Goal: Transaction & Acquisition: Purchase product/service

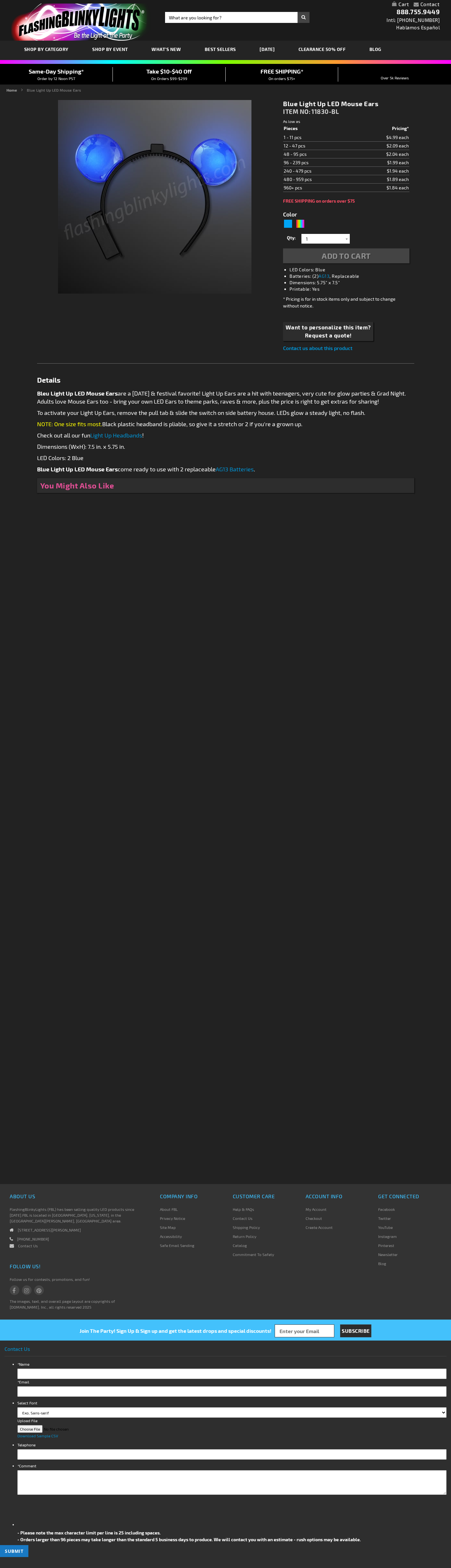
type input "5629"
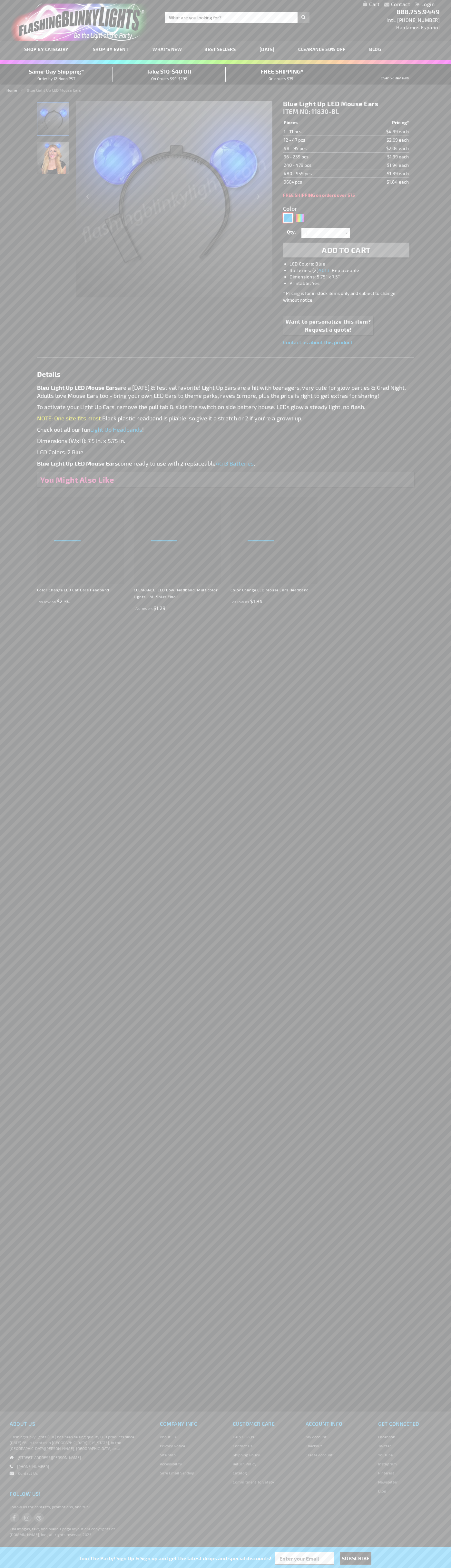
click at [288, 217] on div "Blue" at bounding box center [288, 217] width 10 height 10
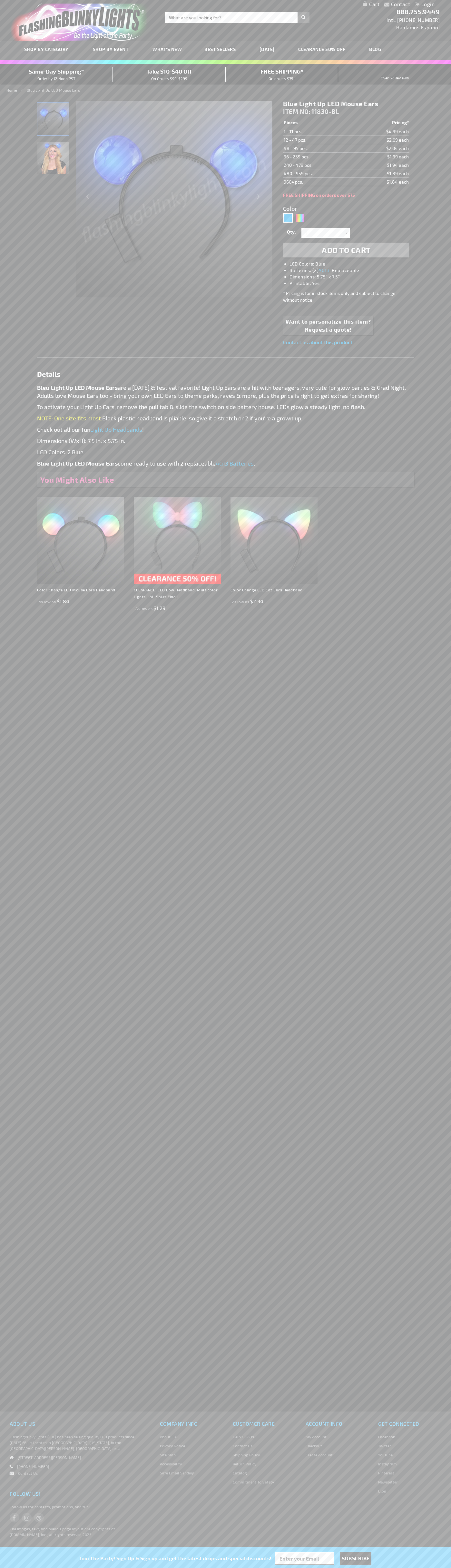
click at [347, 250] on span "Add to Cart" at bounding box center [346, 250] width 49 height 10
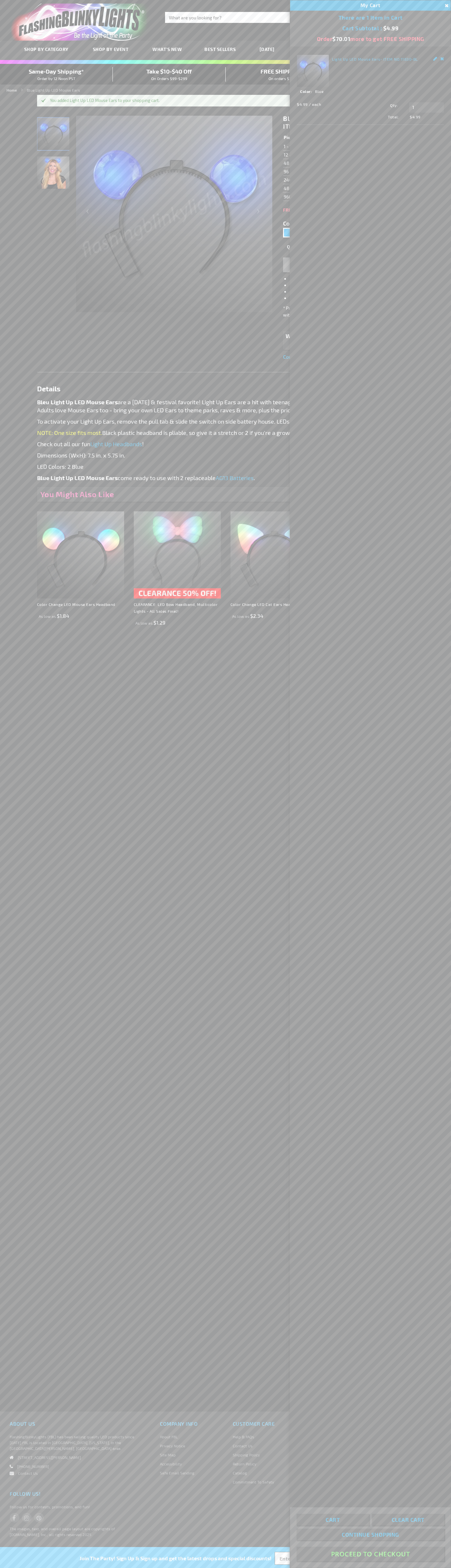
click at [371, 1554] on button "Proceed To Checkout" at bounding box center [370, 1554] width 148 height 14
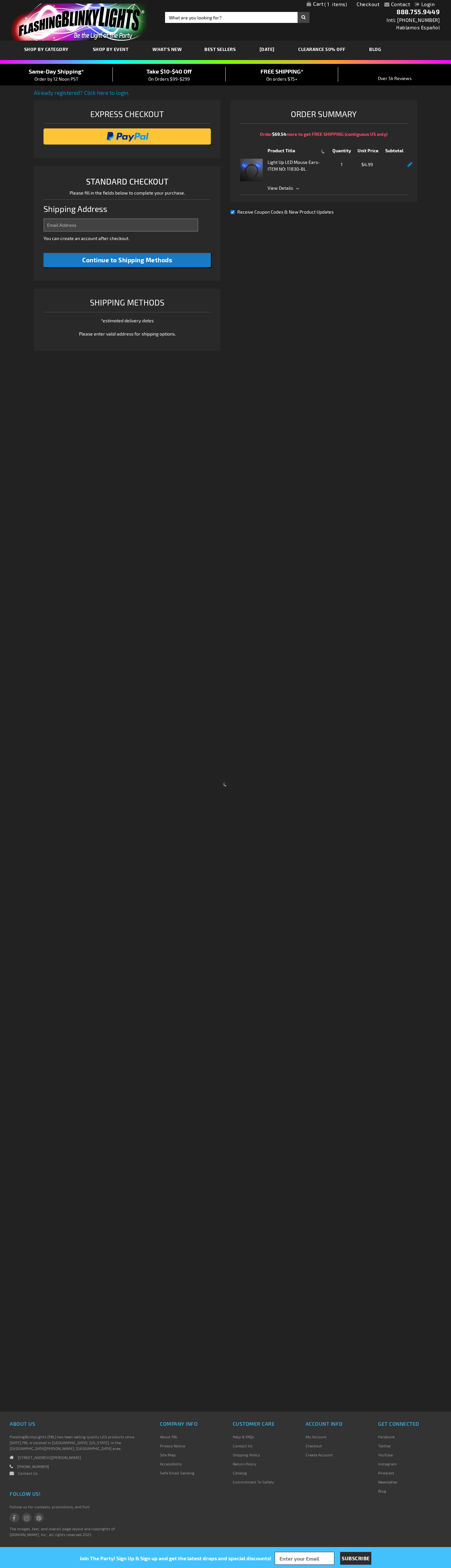
select select "US"
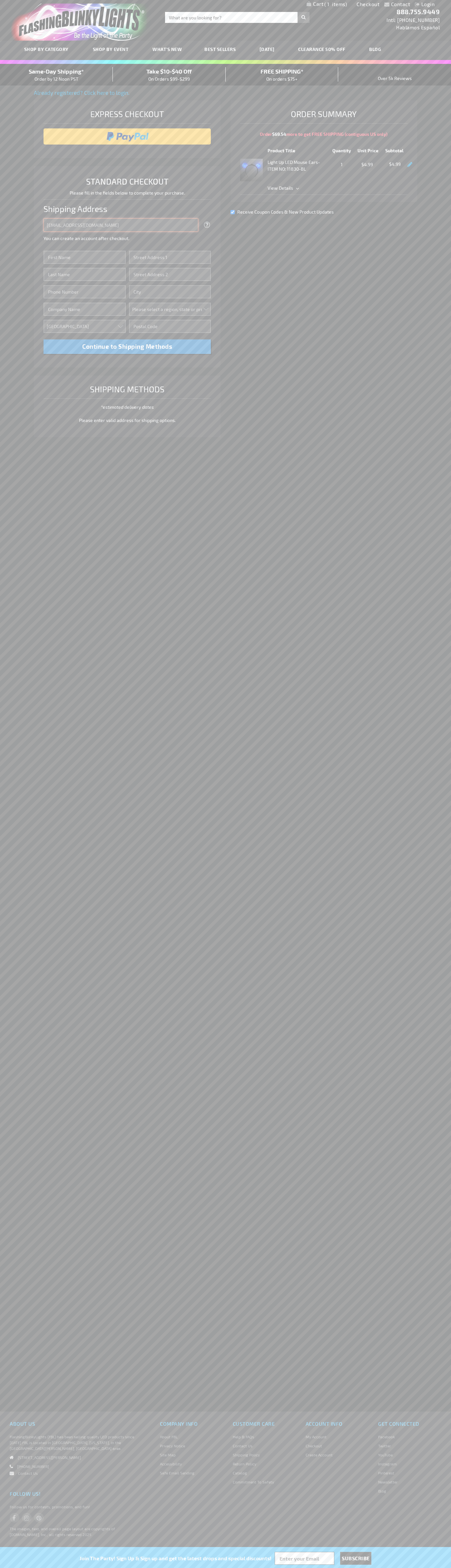
type input "johnsmith005@storebotmail.joonix.net"
type input "John"
type input "76 Ninth Avenue"
type input "First floor"
type input "new york"
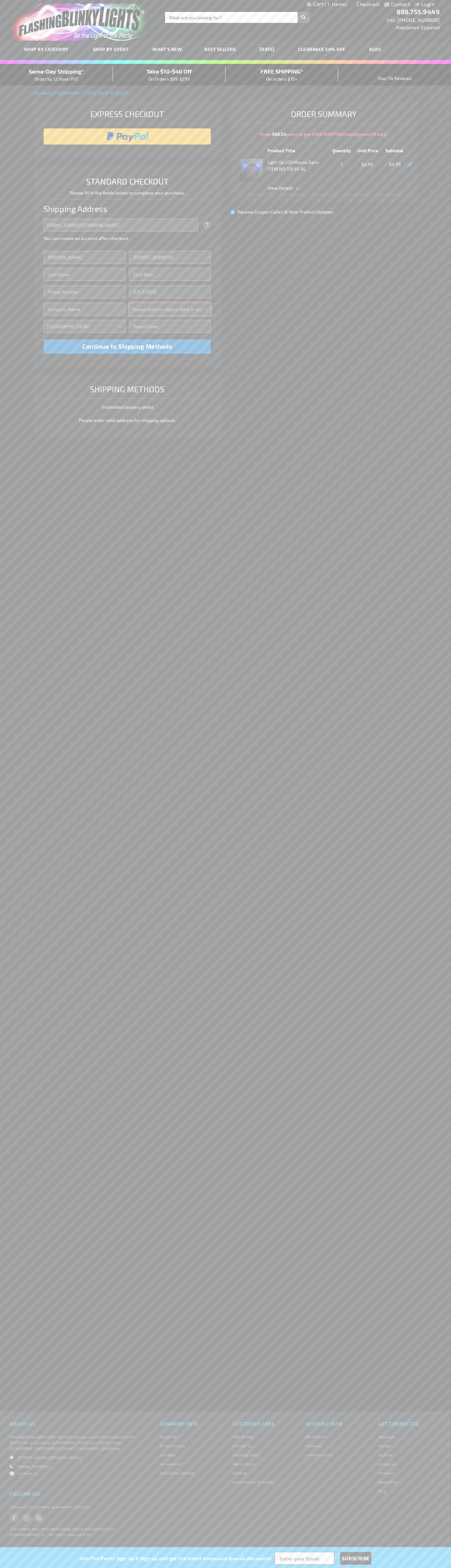
select select "43"
type input "10011"
type input "Smith"
type input "6502530000"
type input "John Smith"
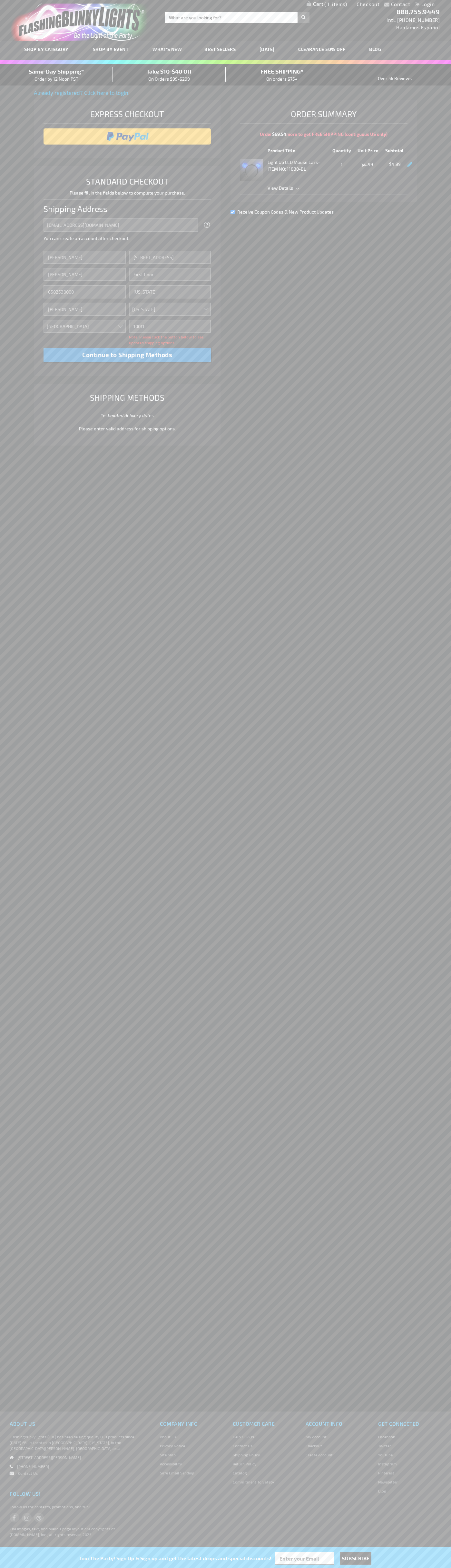
click at [56, 74] on div "Same-Day Shipping* Order by 12 Noon PST" at bounding box center [56, 74] width 113 height 15
click at [127, 136] on input "image" at bounding box center [127, 136] width 161 height 13
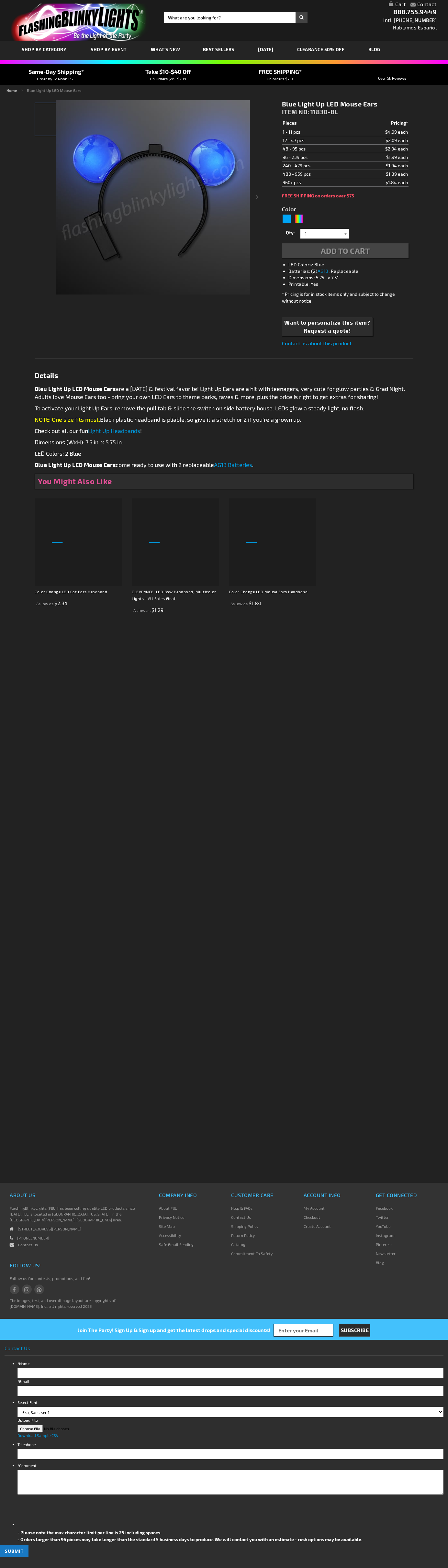
type input "5629"
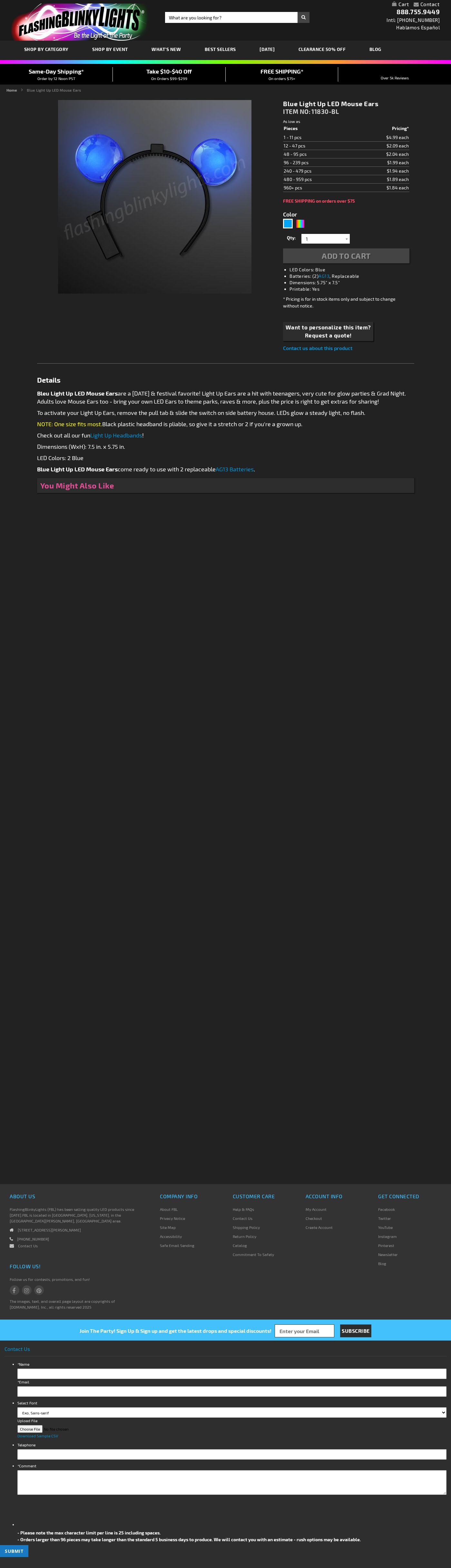
type input "5629"
